Goal: Information Seeking & Learning: Learn about a topic

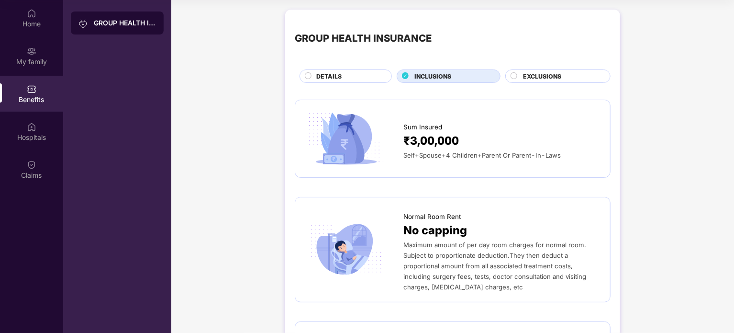
scroll to position [1013, 0]
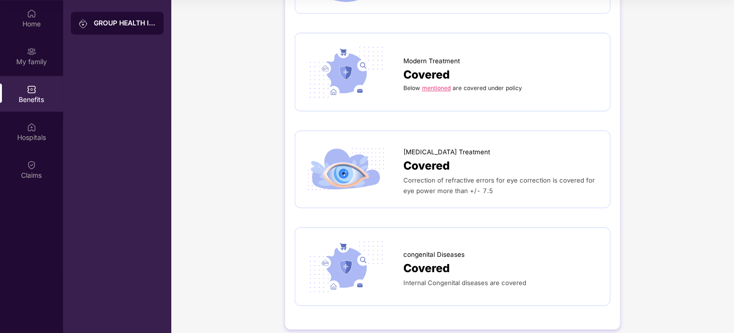
click at [484, 264] on div "Covered" at bounding box center [501, 268] width 197 height 18
click at [411, 261] on span "Covered" at bounding box center [426, 268] width 46 height 18
click at [348, 259] on img at bounding box center [346, 266] width 83 height 58
click at [419, 157] on span "Covered" at bounding box center [426, 166] width 46 height 18
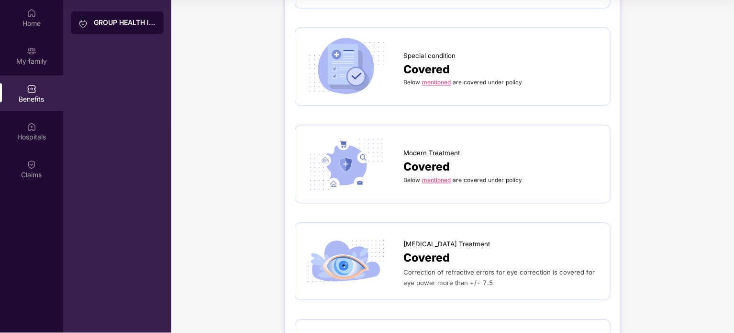
scroll to position [917, 0]
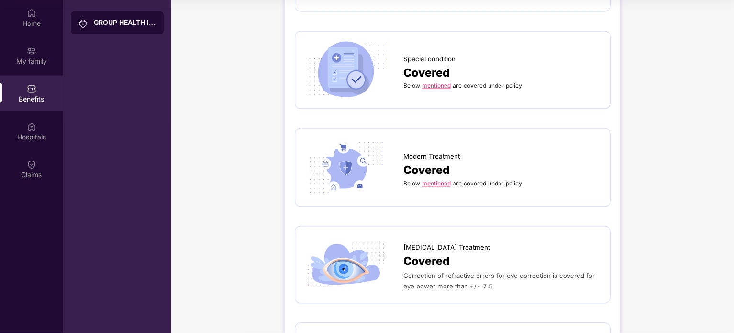
click at [438, 180] on link "mentioned" at bounding box center [436, 183] width 29 height 7
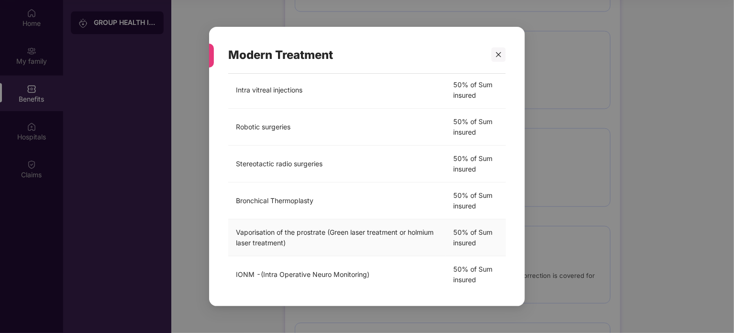
scroll to position [285, 0]
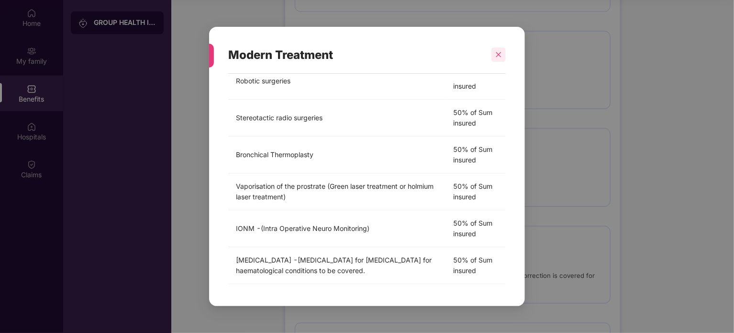
click at [498, 54] on icon "close" at bounding box center [498, 54] width 5 height 5
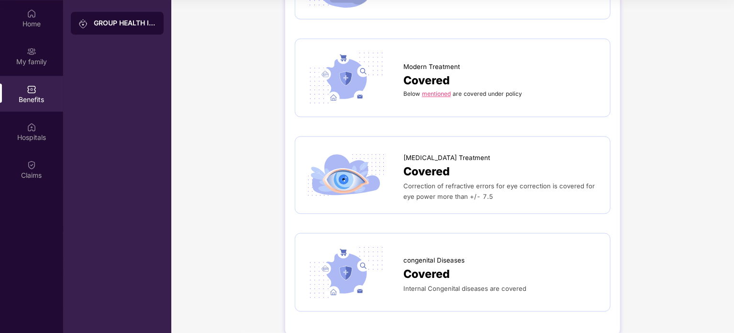
scroll to position [1013, 0]
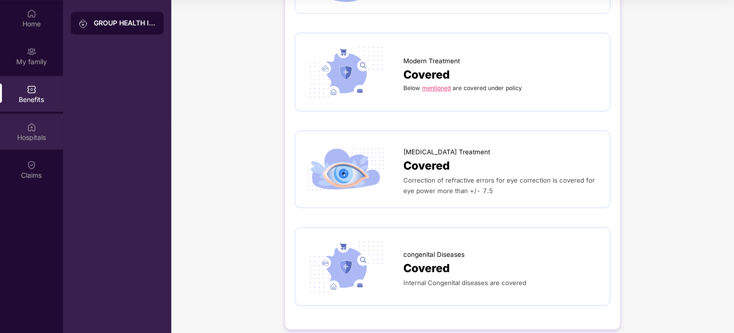
click at [30, 143] on div "Hospitals" at bounding box center [31, 131] width 63 height 36
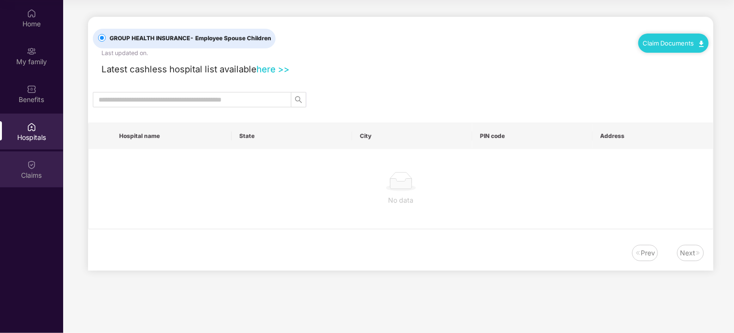
click at [6, 174] on div "Claims" at bounding box center [31, 175] width 63 height 10
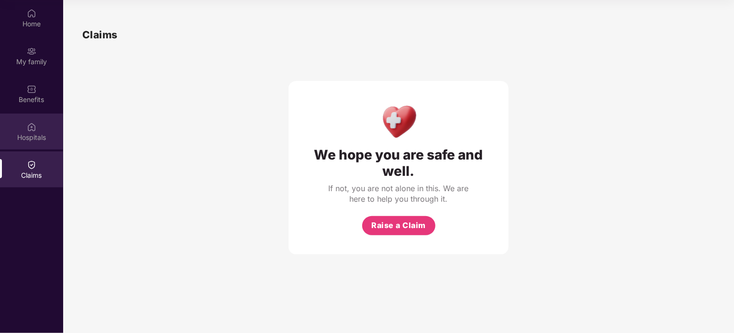
click at [34, 142] on div "Hospitals" at bounding box center [31, 131] width 63 height 36
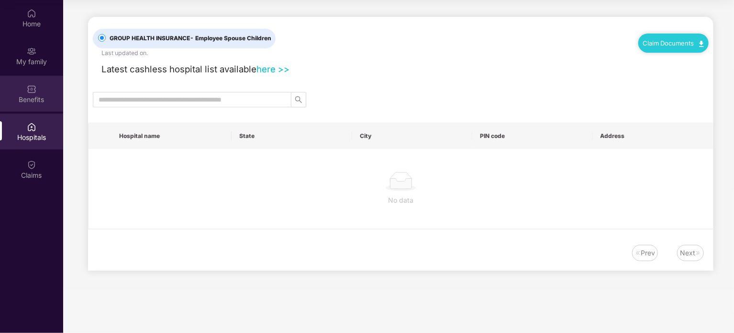
click at [38, 100] on div "Benefits" at bounding box center [31, 100] width 63 height 10
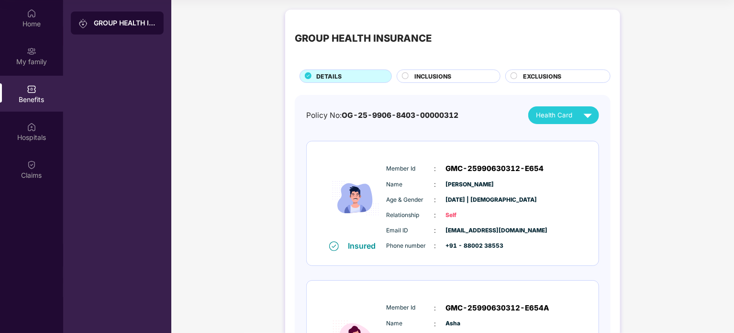
click at [458, 82] on div "INCLUSIONS" at bounding box center [453, 77] width 86 height 11
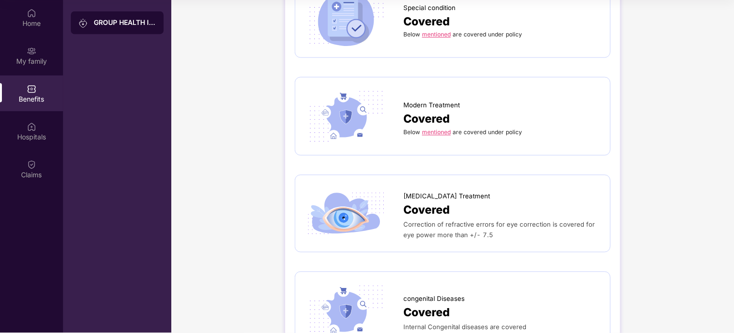
scroll to position [861, 0]
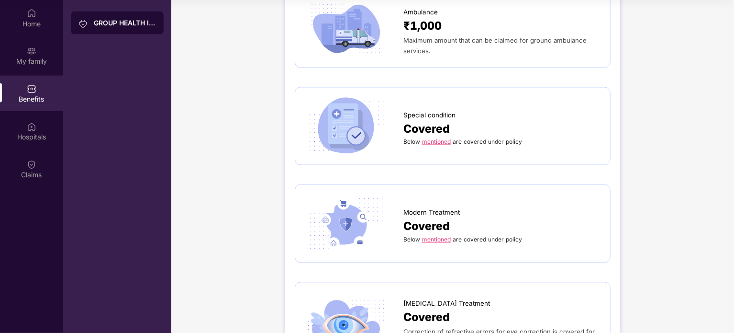
click at [440, 138] on link "mentioned" at bounding box center [436, 141] width 29 height 7
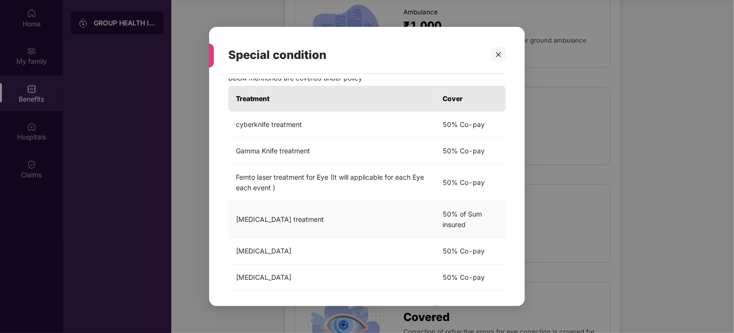
scroll to position [23, 0]
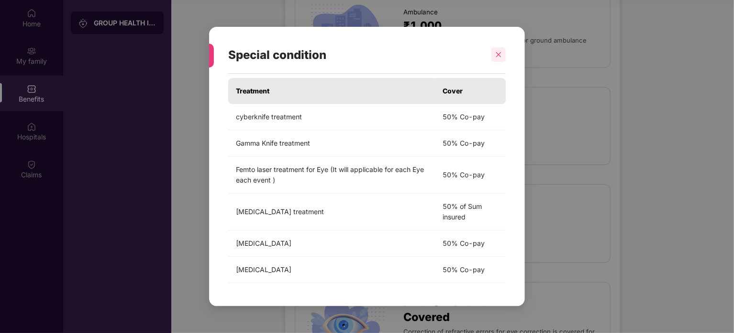
click at [503, 54] on div at bounding box center [498, 54] width 14 height 14
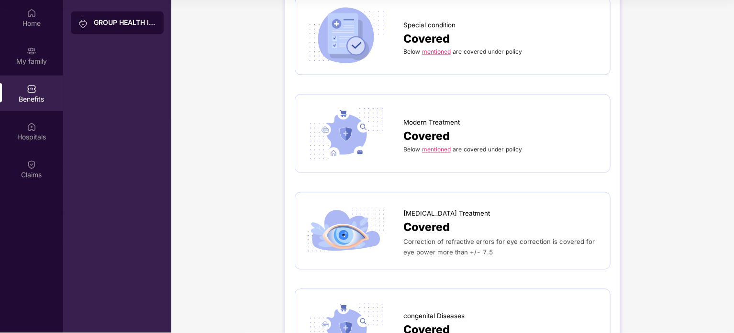
scroll to position [1005, 0]
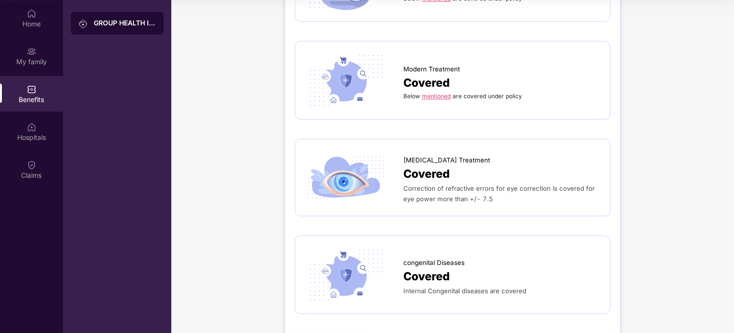
click at [436, 92] on link "mentioned" at bounding box center [436, 95] width 29 height 7
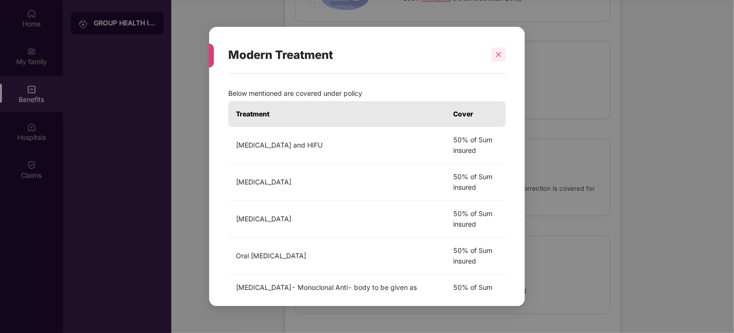
click at [505, 49] on div at bounding box center [498, 54] width 14 height 14
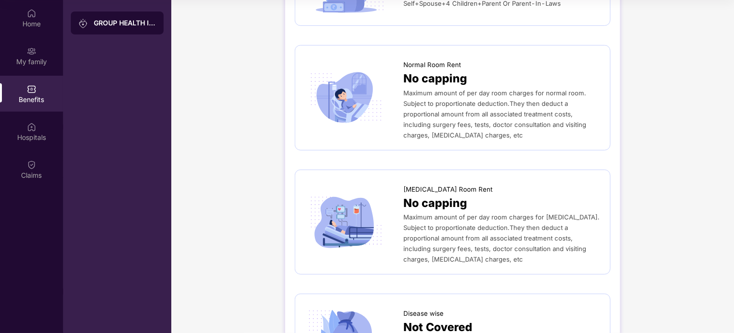
scroll to position [0, 0]
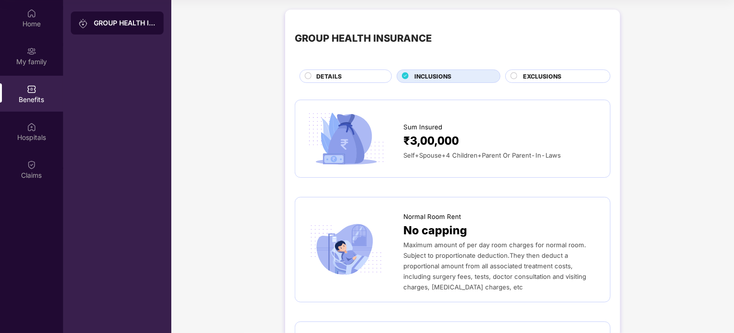
click at [544, 81] on div "EXCLUSIONS" at bounding box center [561, 77] width 87 height 11
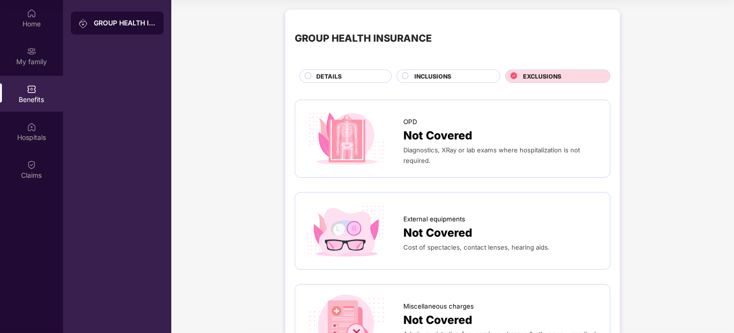
click at [330, 79] on span "DETAILS" at bounding box center [328, 76] width 25 height 9
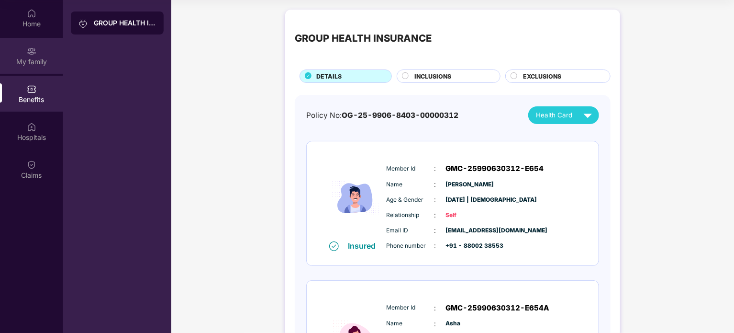
click at [42, 68] on div "My family" at bounding box center [31, 56] width 63 height 36
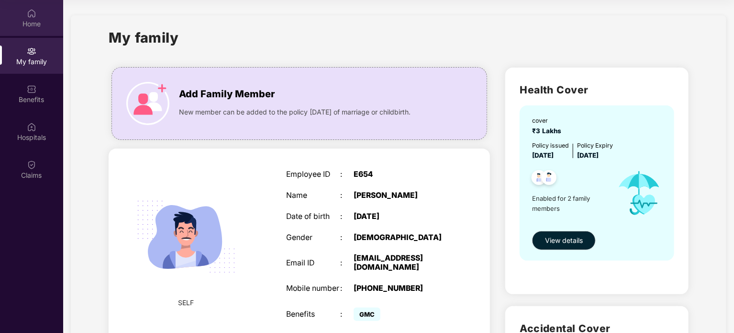
click at [27, 19] on div "Home" at bounding box center [31, 24] width 63 height 10
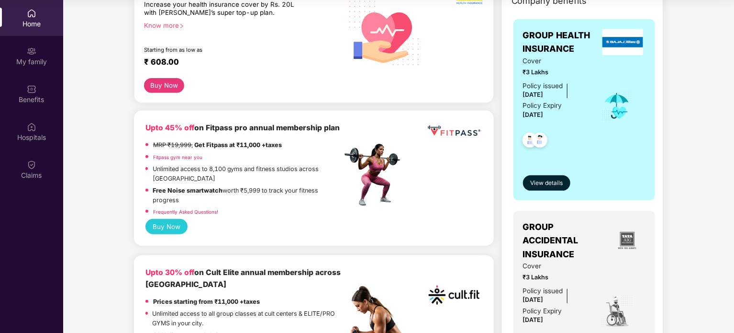
scroll to position [48, 0]
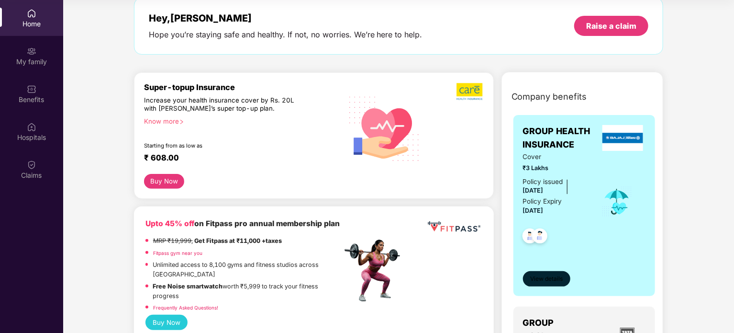
click at [546, 273] on button "View details" at bounding box center [546, 278] width 47 height 15
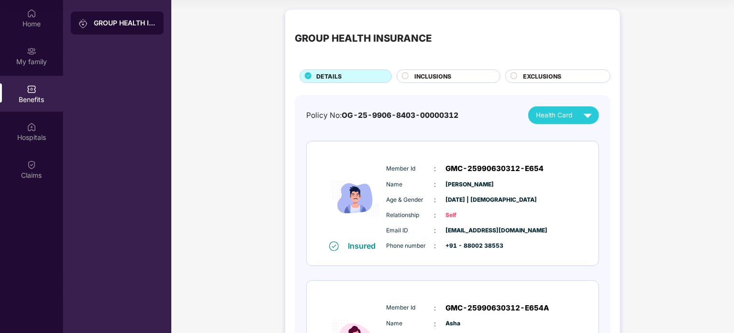
click at [448, 76] on span "INCLUSIONS" at bounding box center [432, 76] width 37 height 9
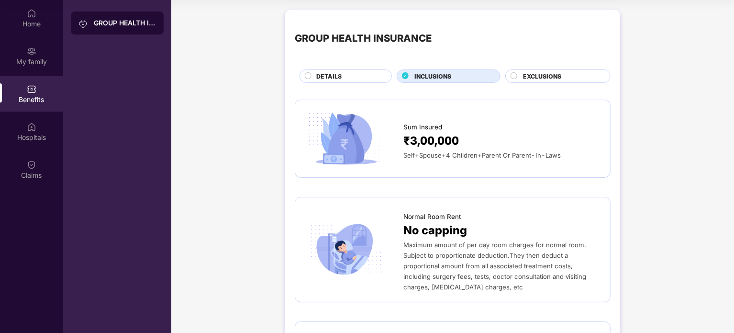
click at [524, 77] on span "EXCLUSIONS" at bounding box center [542, 76] width 38 height 9
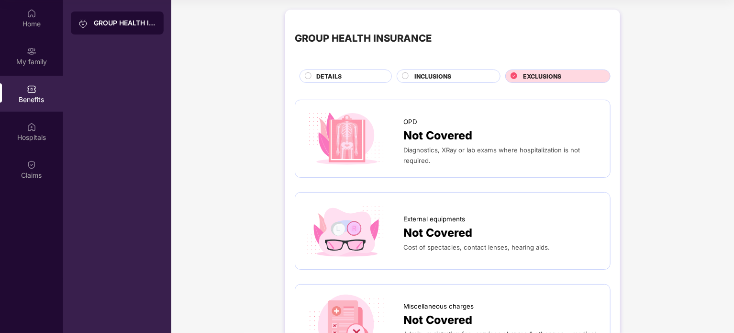
scroll to position [239, 0]
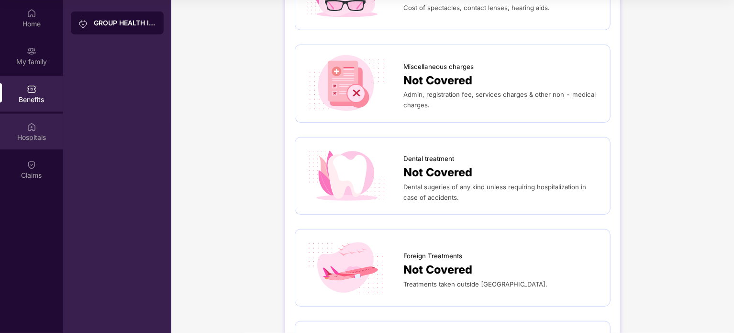
click at [26, 133] on div "Hospitals" at bounding box center [31, 138] width 63 height 10
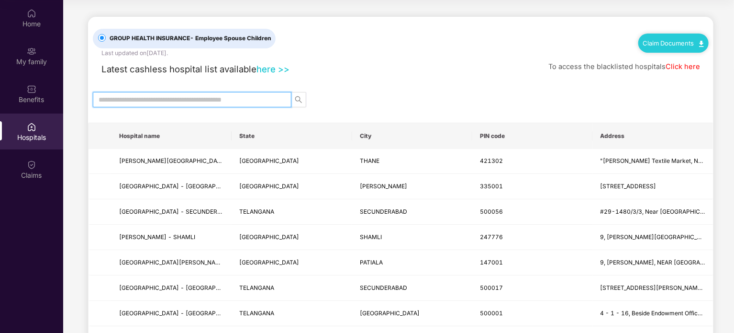
click at [193, 100] on input "text" at bounding box center [188, 99] width 179 height 11
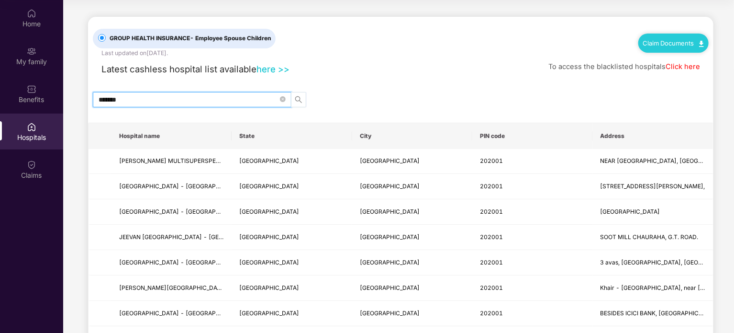
click at [303, 93] on button "button" at bounding box center [298, 99] width 15 height 15
drag, startPoint x: 149, startPoint y: 100, endPoint x: 70, endPoint y: 96, distance: 79.6
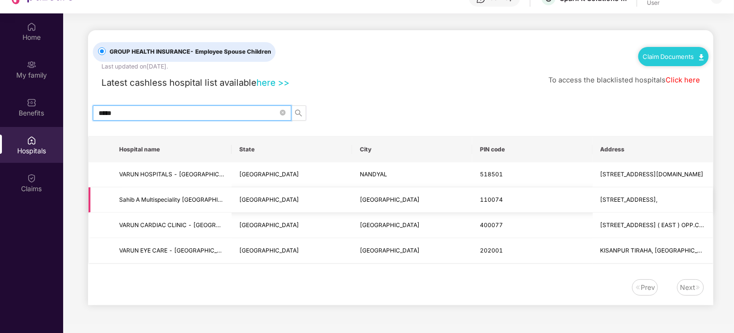
scroll to position [54, 0]
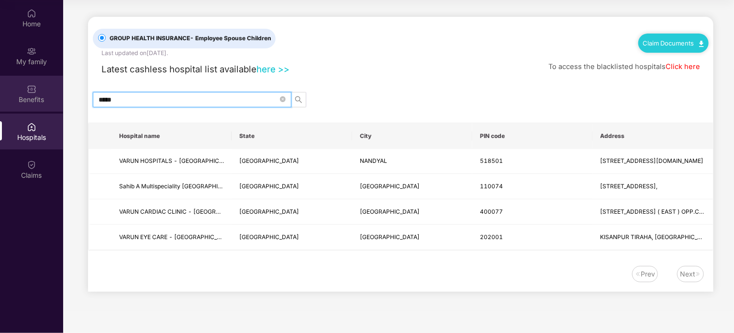
drag, startPoint x: 147, startPoint y: 97, endPoint x: 5, endPoint y: 86, distance: 142.1
click at [6, 86] on div "Home My family Benefits Hospitals Claims GROUP HEALTH INSURANCE - Employee Spou…" at bounding box center [367, 166] width 734 height 333
type input "*******"
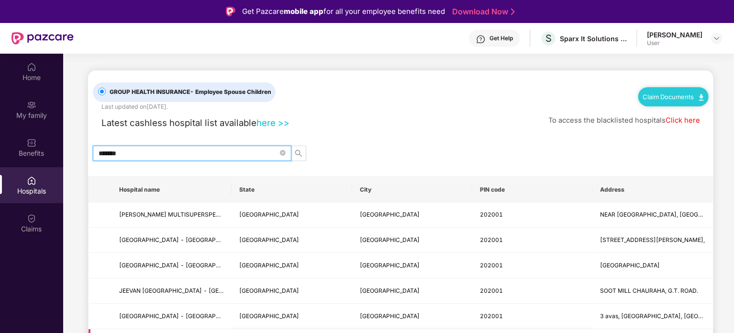
scroll to position [0, 0]
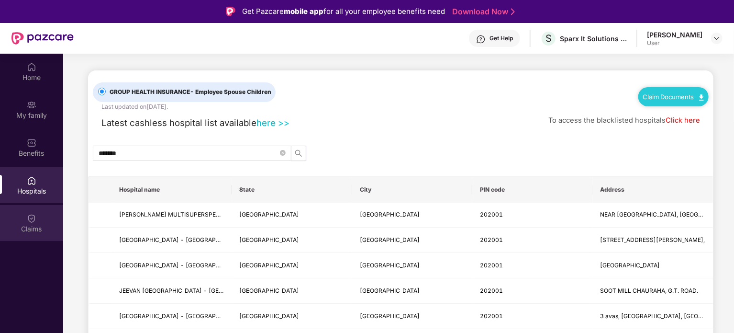
click at [33, 225] on div "Claims" at bounding box center [31, 229] width 63 height 10
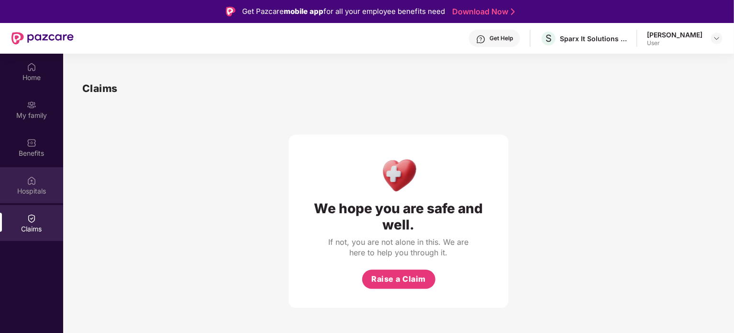
click at [33, 187] on div "Hospitals" at bounding box center [31, 191] width 63 height 10
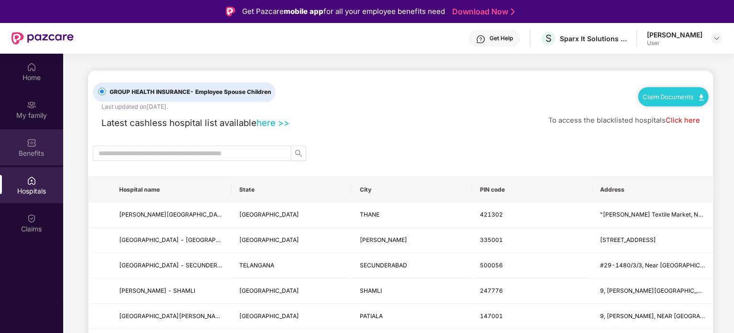
click at [30, 148] on div "Benefits" at bounding box center [31, 153] width 63 height 10
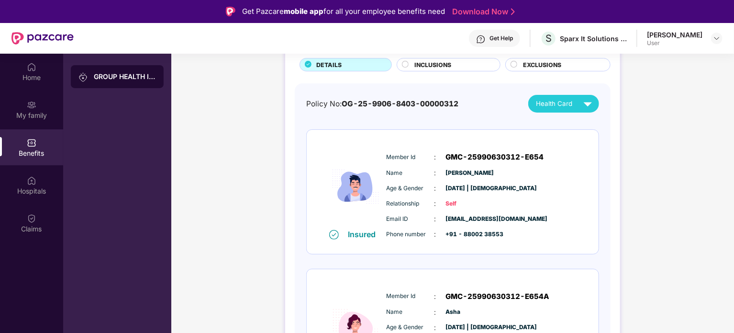
scroll to position [96, 0]
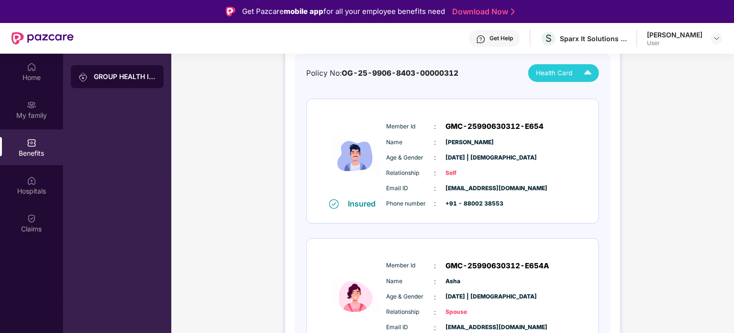
click at [582, 72] on img at bounding box center [587, 73] width 17 height 17
click at [590, 94] on img at bounding box center [592, 95] width 7 height 7
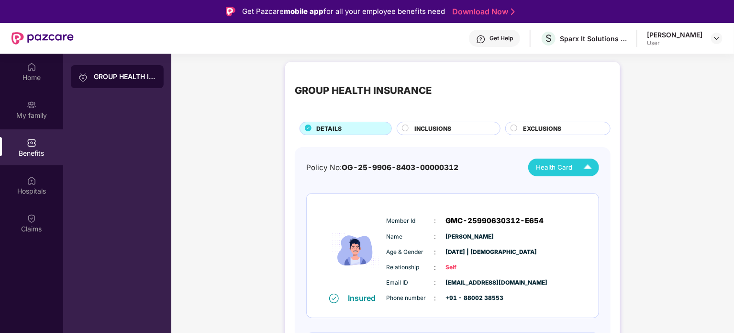
scroll to position [0, 0]
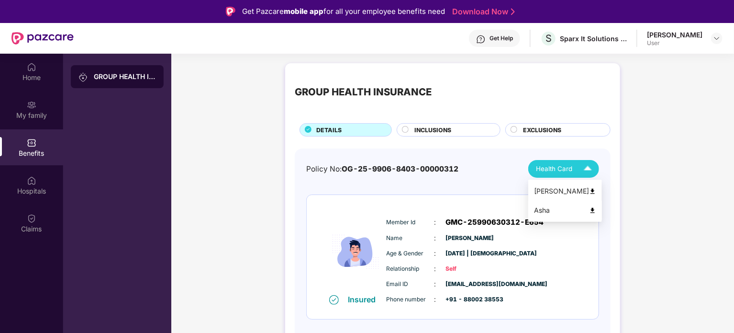
click at [589, 210] on img at bounding box center [592, 210] width 7 height 7
